Goal: Task Accomplishment & Management: Complete application form

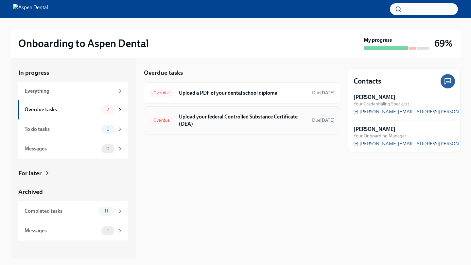
click at [202, 120] on h6 "Upload your federal Controlled Substance Certificate (DEA)" at bounding box center [243, 120] width 128 height 14
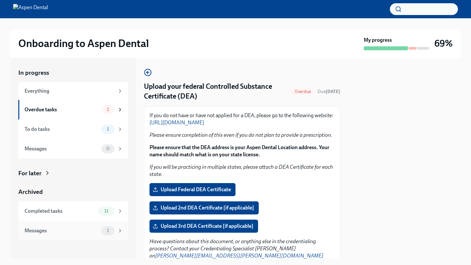
click at [112, 241] on div "Messages 1" at bounding box center [73, 231] width 110 height 20
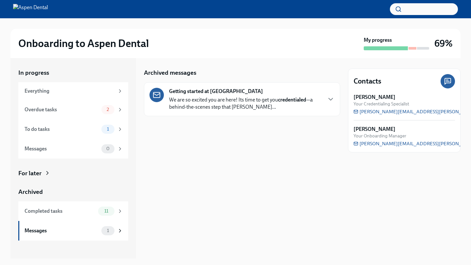
click at [283, 104] on p "We are so excited you are here! Its time to get you credentialed —a behind-the-…" at bounding box center [245, 103] width 152 height 14
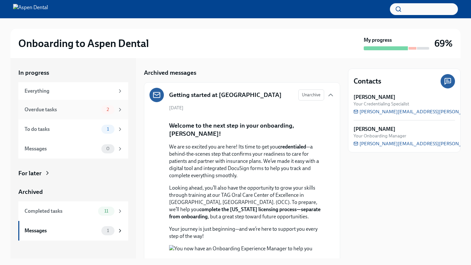
click at [75, 107] on div "Overdue tasks" at bounding box center [62, 109] width 74 height 7
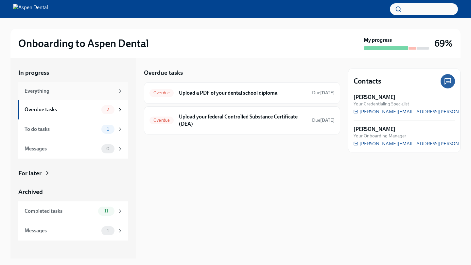
click at [72, 93] on div "Everything" at bounding box center [70, 91] width 90 height 7
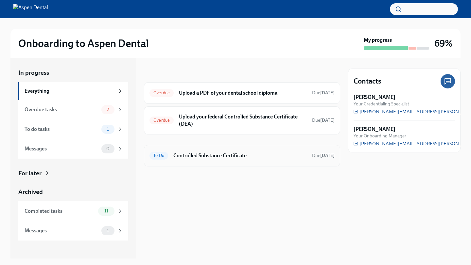
click at [191, 157] on h6 "Controlled Substance Certificate" at bounding box center [239, 155] width 133 height 7
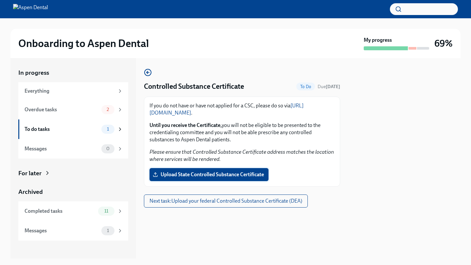
click at [200, 172] on span "Upload State Controlled Substance Certificate" at bounding box center [209, 175] width 110 height 7
click at [0, 0] on input "Upload State Controlled Substance Certificate" at bounding box center [0, 0] width 0 height 0
click at [185, 177] on span "Upload State Controlled Substance Certificate" at bounding box center [209, 175] width 110 height 7
click at [0, 0] on input "Upload State Controlled Substance Certificate" at bounding box center [0, 0] width 0 height 0
click at [177, 175] on span "Upload State Controlled Substance Certificate" at bounding box center [209, 175] width 110 height 7
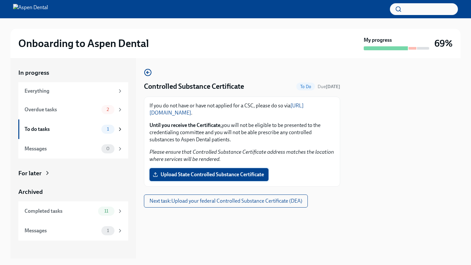
click at [0, 0] on input "Upload State Controlled Substance Certificate" at bounding box center [0, 0] width 0 height 0
